Goal: Navigation & Orientation: Find specific page/section

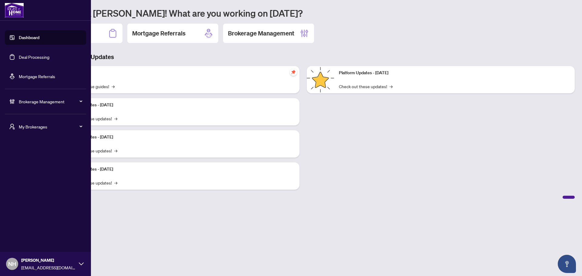
click at [31, 126] on span "My Brokerages" at bounding box center [50, 126] width 63 height 7
click at [38, 148] on span "[PERSON_NAME]" at bounding box center [47, 151] width 69 height 7
